Goal: Entertainment & Leisure: Consume media (video, audio)

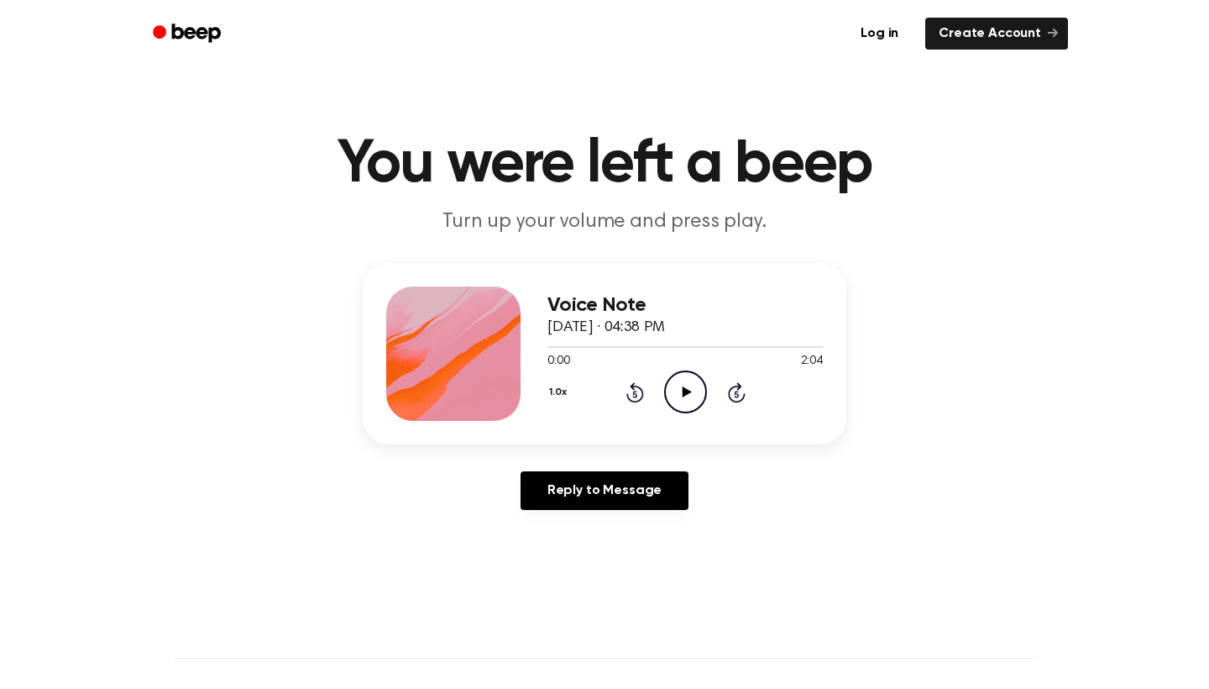
click at [691, 401] on icon "Play Audio" at bounding box center [685, 391] width 43 height 43
click at [682, 383] on icon "Play Audio" at bounding box center [685, 391] width 43 height 43
click at [687, 383] on icon "Play Audio" at bounding box center [685, 391] width 43 height 43
click at [687, 385] on icon "Play Audio" at bounding box center [685, 391] width 43 height 43
click at [683, 394] on icon at bounding box center [686, 391] width 9 height 11
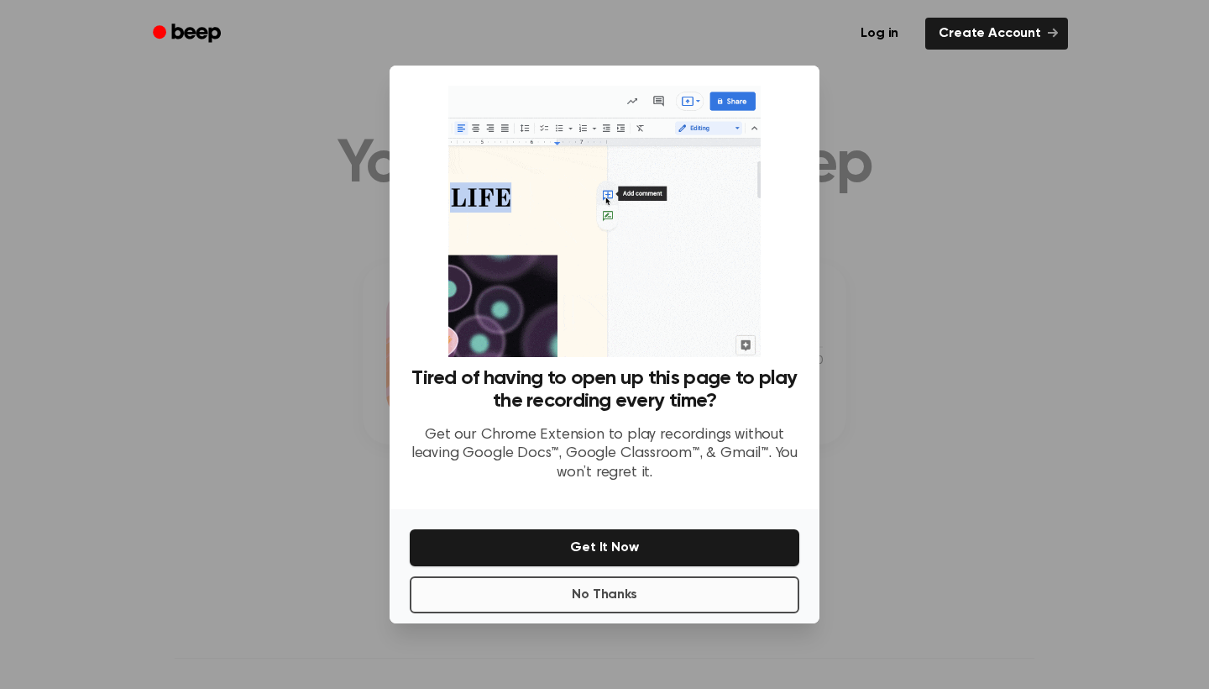
click at [617, 593] on button "No Thanks" at bounding box center [605, 594] width 390 height 37
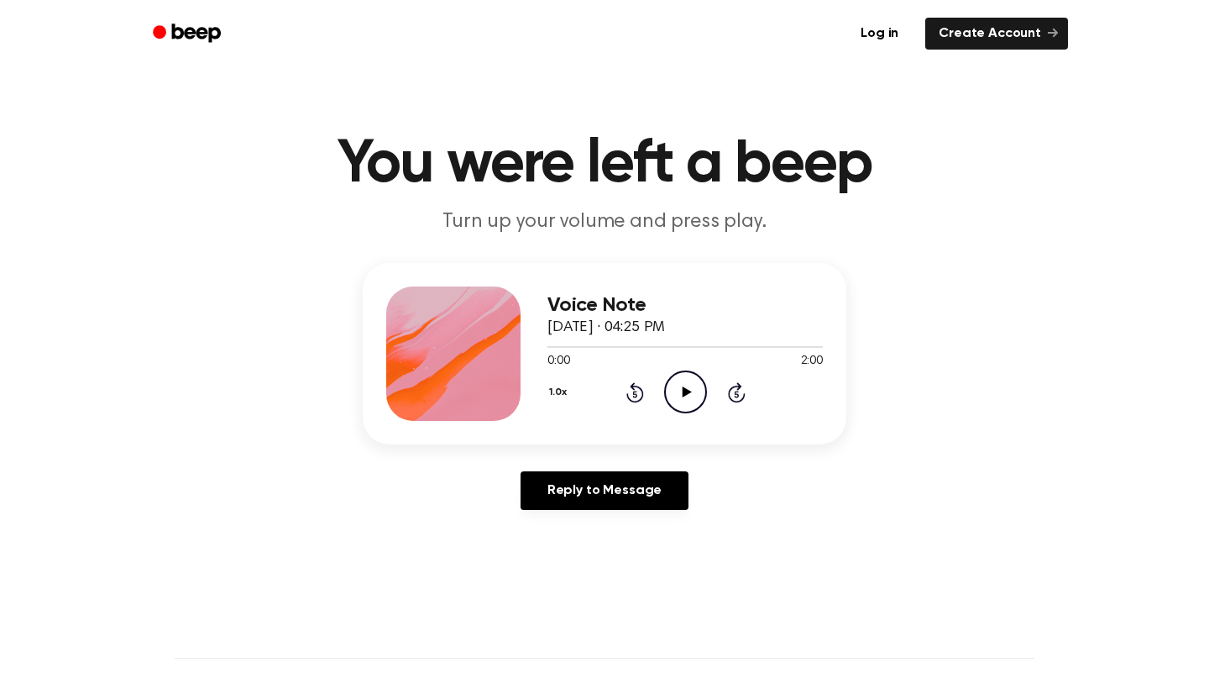
click at [682, 386] on icon "Play Audio" at bounding box center [685, 391] width 43 height 43
click at [684, 390] on icon at bounding box center [686, 391] width 9 height 11
click at [683, 404] on icon "Play Audio" at bounding box center [685, 391] width 43 height 43
click at [695, 392] on icon "Play Audio" at bounding box center [685, 391] width 43 height 43
click at [698, 395] on icon "Play Audio" at bounding box center [685, 391] width 43 height 43
